Goal: Transaction & Acquisition: Register for event/course

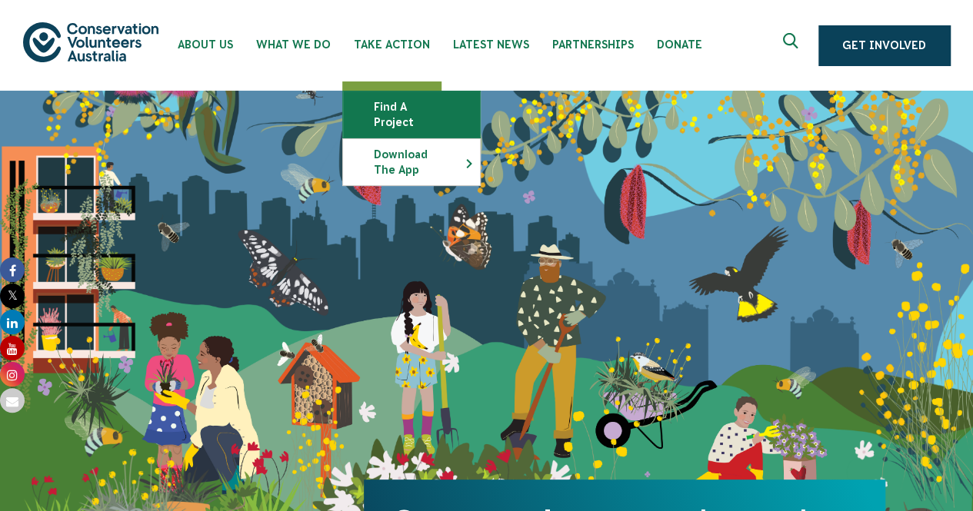
click at [406, 109] on link "Find a project" at bounding box center [411, 115] width 137 height 46
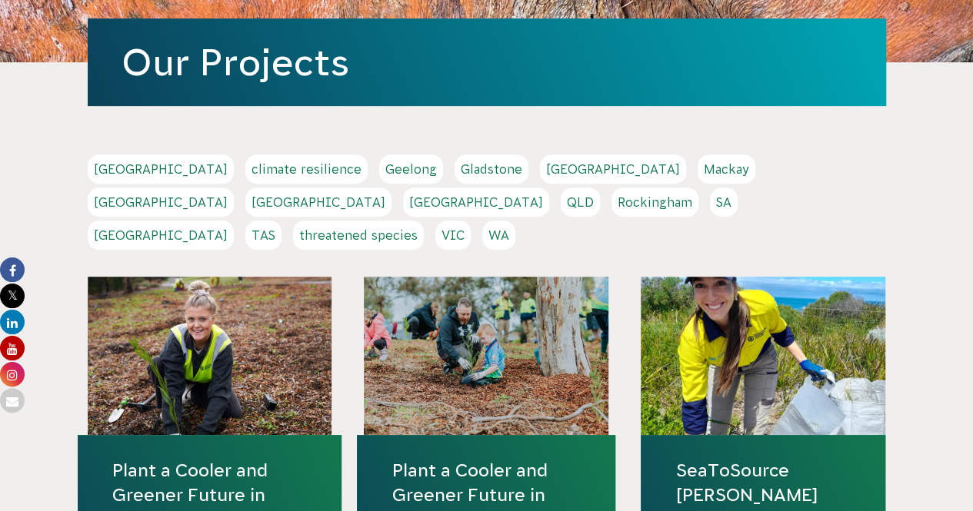
scroll to position [252, 0]
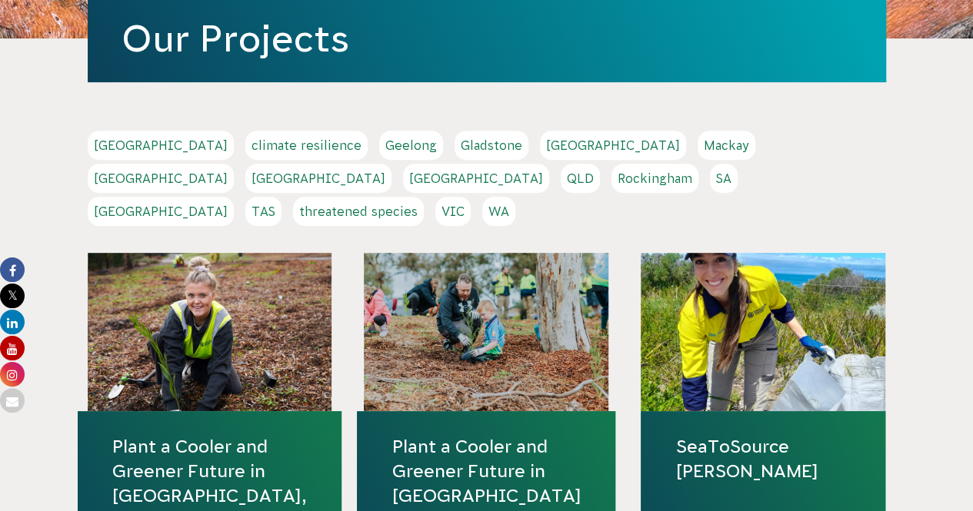
click at [471, 197] on link "VIC" at bounding box center [452, 211] width 35 height 29
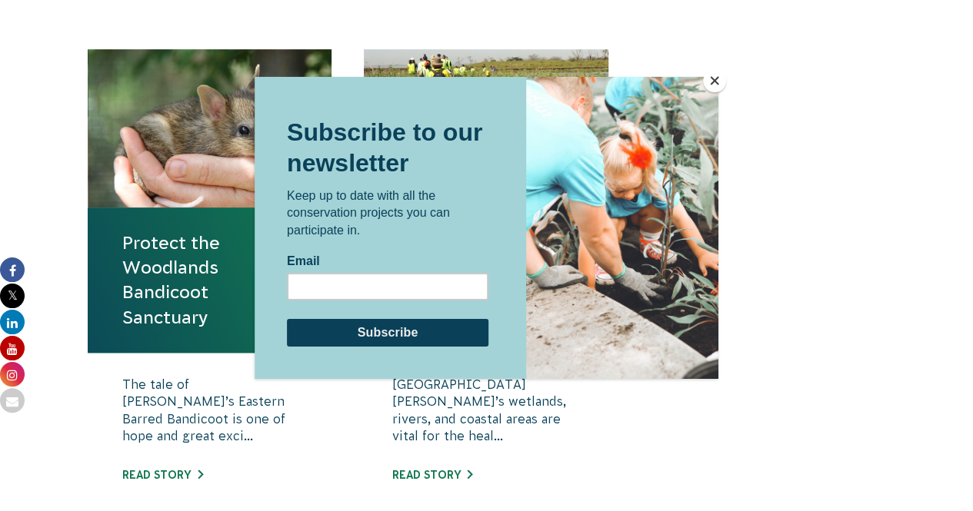
scroll to position [545, 0]
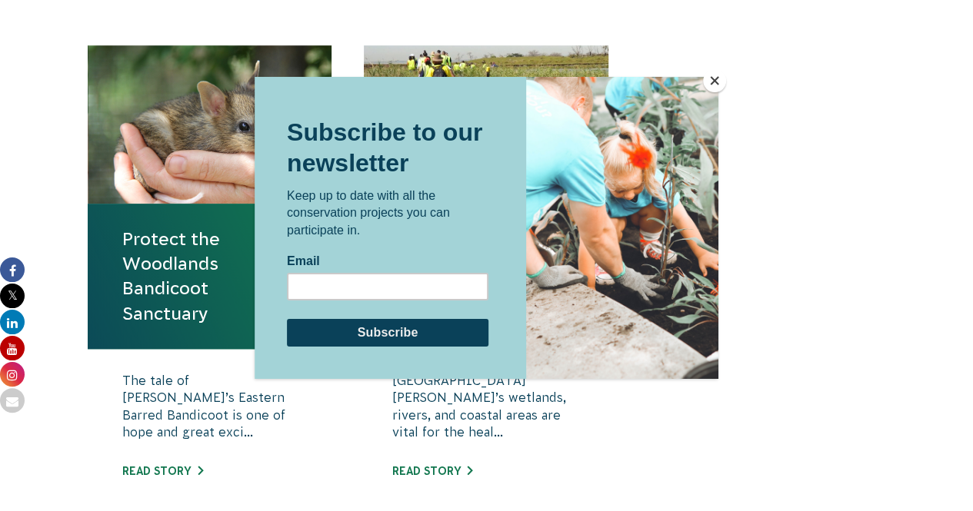
click at [295, 445] on div at bounding box center [487, 271] width 464 height 388
click at [148, 475] on div at bounding box center [486, 255] width 973 height 511
click at [143, 469] on div at bounding box center [486, 255] width 973 height 511
click at [492, 83] on div "Subscribe to our newsletter Keep up to date with all the conservation projects …" at bounding box center [388, 227] width 266 height 302
click at [718, 83] on button "Close" at bounding box center [714, 80] width 23 height 23
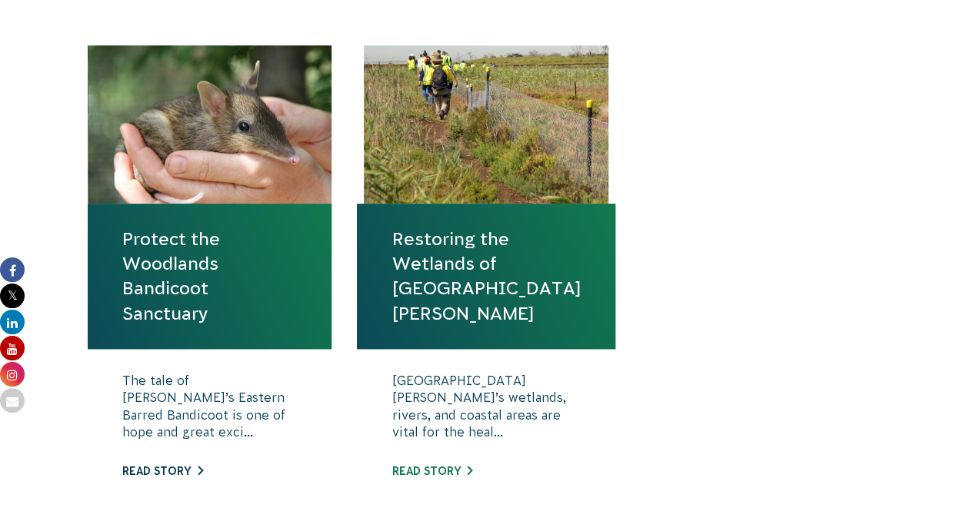
click at [158, 473] on link "Read story" at bounding box center [162, 471] width 81 height 12
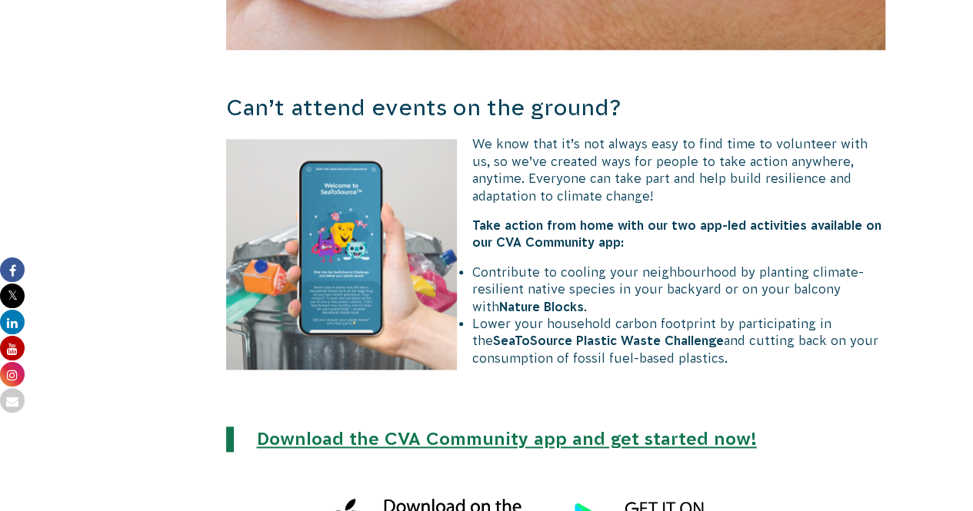
scroll to position [3145, 0]
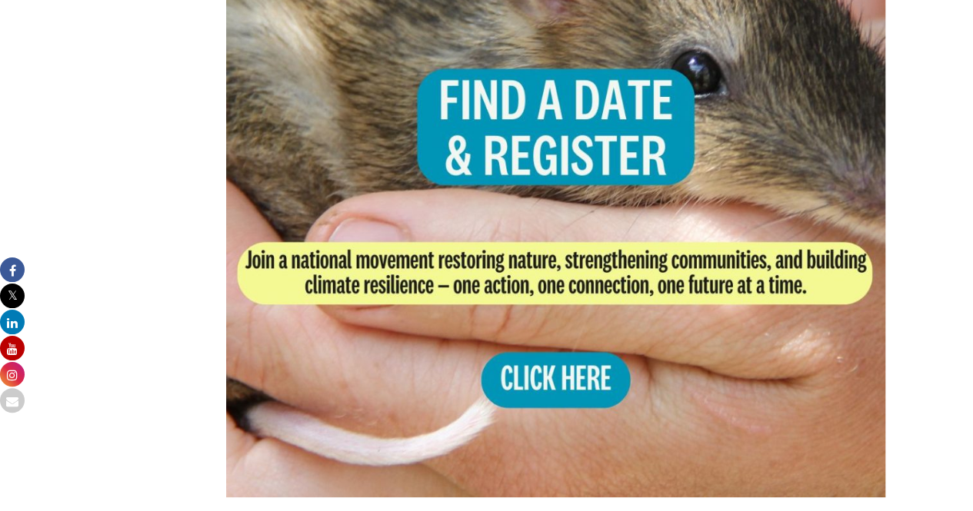
click at [581, 368] on img at bounding box center [556, 168] width 660 height 660
